Goal: Transaction & Acquisition: Purchase product/service

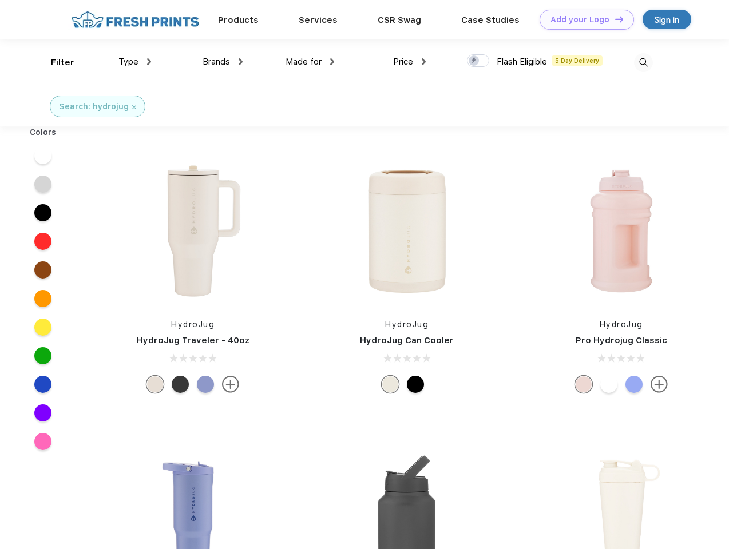
click at [582, 19] on link "Add your Logo Design Tool" at bounding box center [586, 20] width 94 height 20
click at [55, 62] on div "Filter" at bounding box center [62, 62] width 23 height 13
click at [135, 62] on span "Type" at bounding box center [128, 62] width 20 height 10
click at [222, 62] on span "Brands" at bounding box center [215, 62] width 27 height 10
click at [310, 62] on span "Made for" at bounding box center [303, 62] width 36 height 10
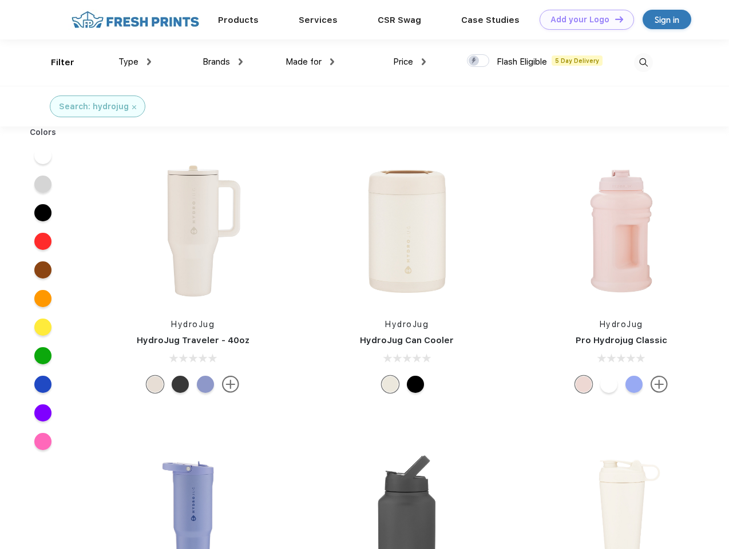
click at [409, 62] on span "Price" at bounding box center [403, 62] width 20 height 10
click at [478, 61] on div at bounding box center [478, 60] width 22 height 13
click at [474, 61] on input "checkbox" at bounding box center [470, 57] width 7 height 7
click at [643, 62] on img at bounding box center [643, 62] width 19 height 19
click at [43, 156] on div at bounding box center [43, 155] width 44 height 29
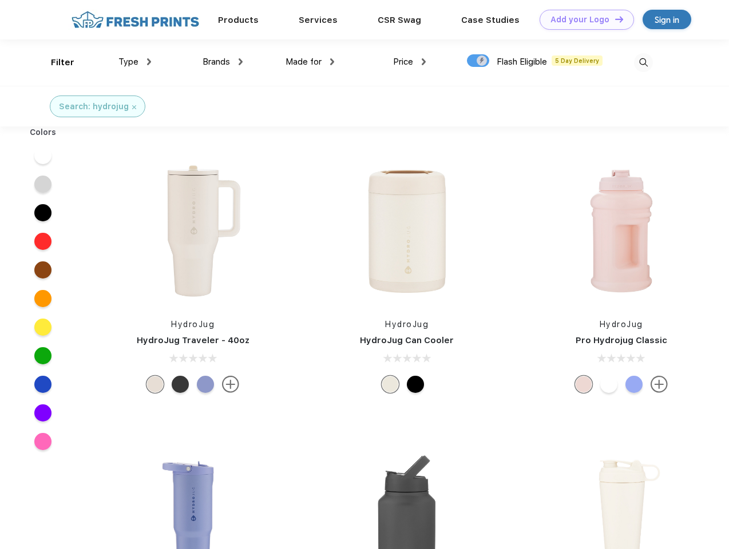
click at [43, 184] on div at bounding box center [43, 184] width 44 height 29
